Goal: Learn about a topic

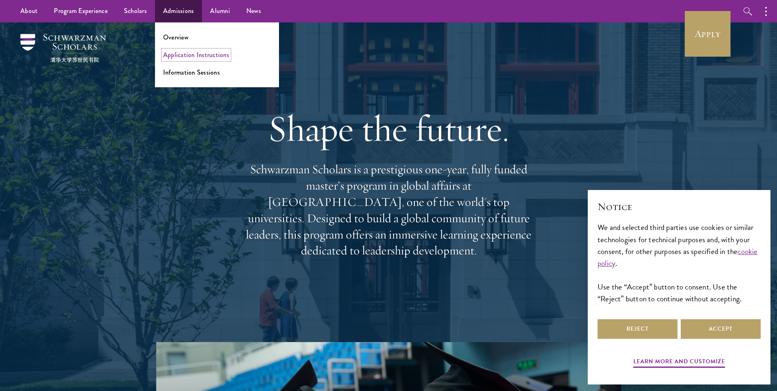
click at [186, 55] on link "Application Instructions" at bounding box center [196, 54] width 66 height 9
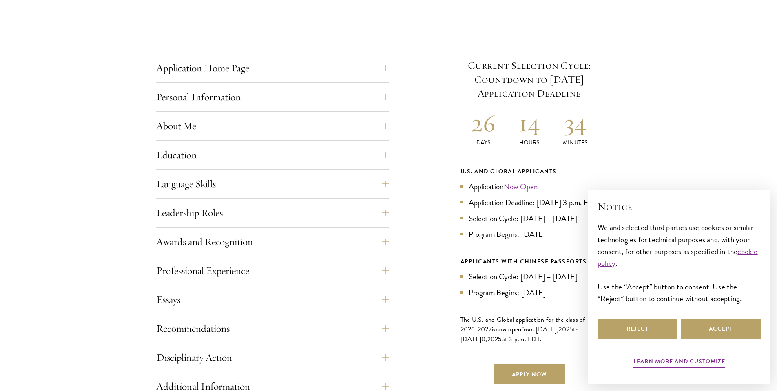
scroll to position [298, 0]
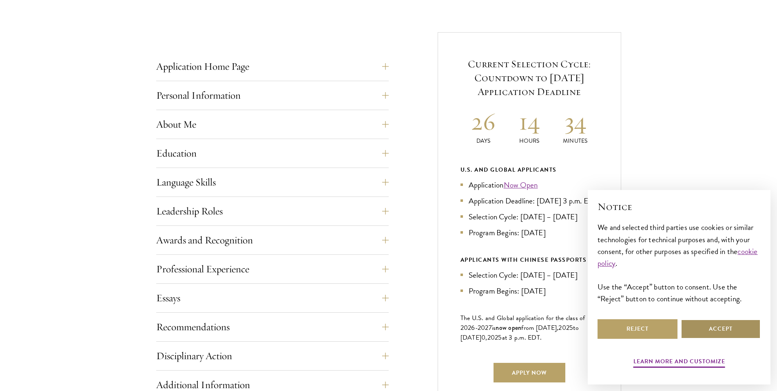
click at [719, 327] on button "Accept" at bounding box center [721, 329] width 80 height 20
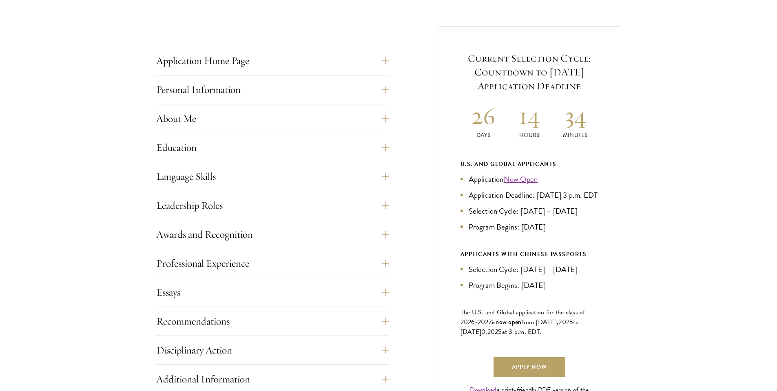
scroll to position [312, 0]
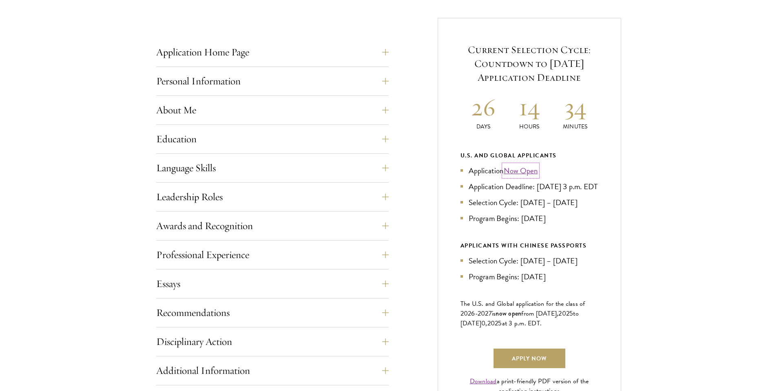
click at [530, 172] on link "Now Open" at bounding box center [521, 171] width 34 height 12
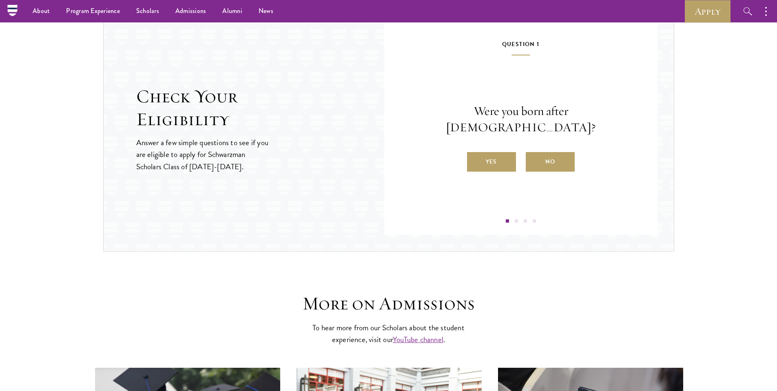
scroll to position [831, 0]
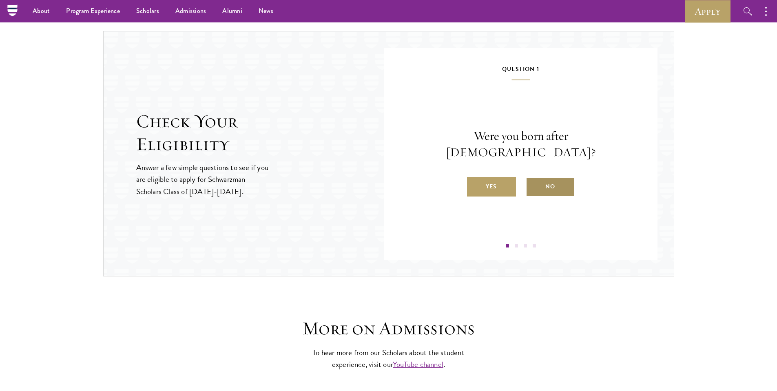
click at [534, 180] on label "No" at bounding box center [550, 187] width 49 height 20
click at [533, 180] on input "No" at bounding box center [529, 181] width 7 height 7
